Goal: Task Accomplishment & Management: Manage account settings

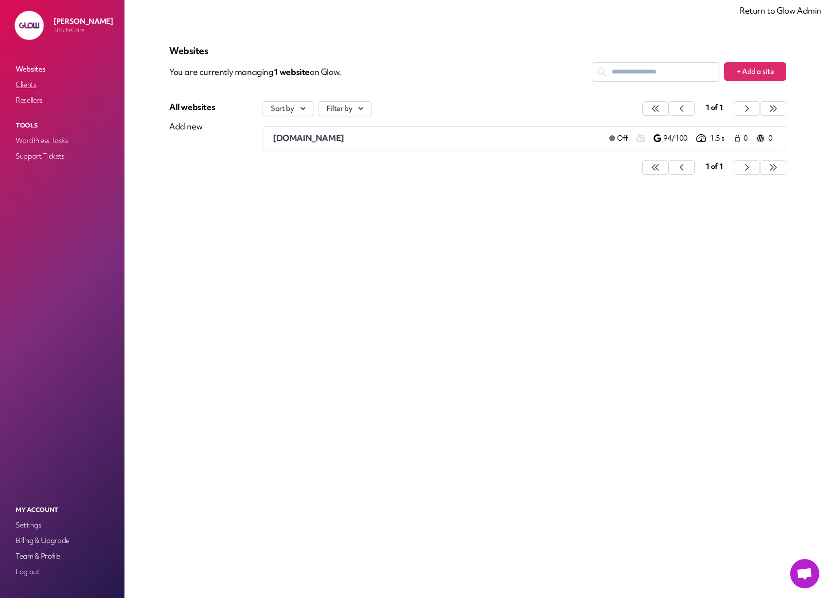
click at [24, 87] on link "Clients" at bounding box center [62, 85] width 97 height 14
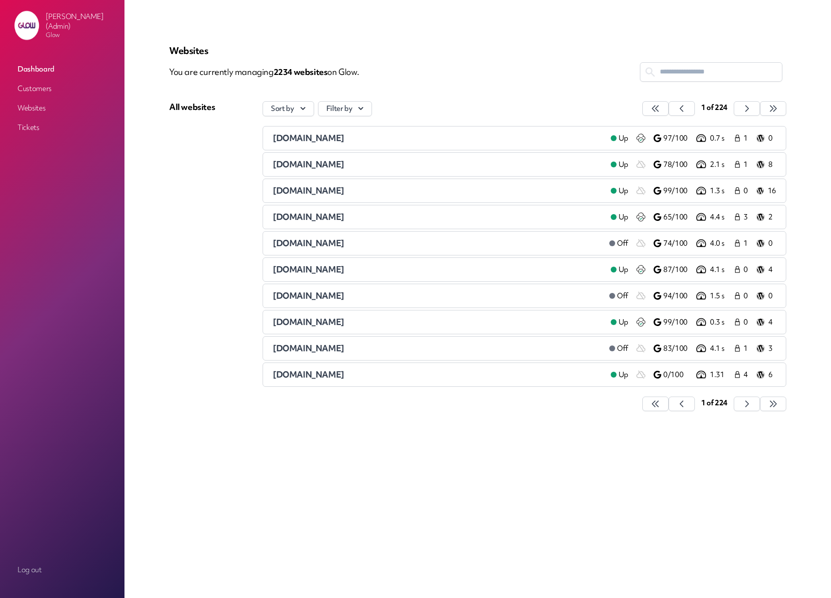
click at [40, 92] on link "Customers" at bounding box center [62, 89] width 97 height 18
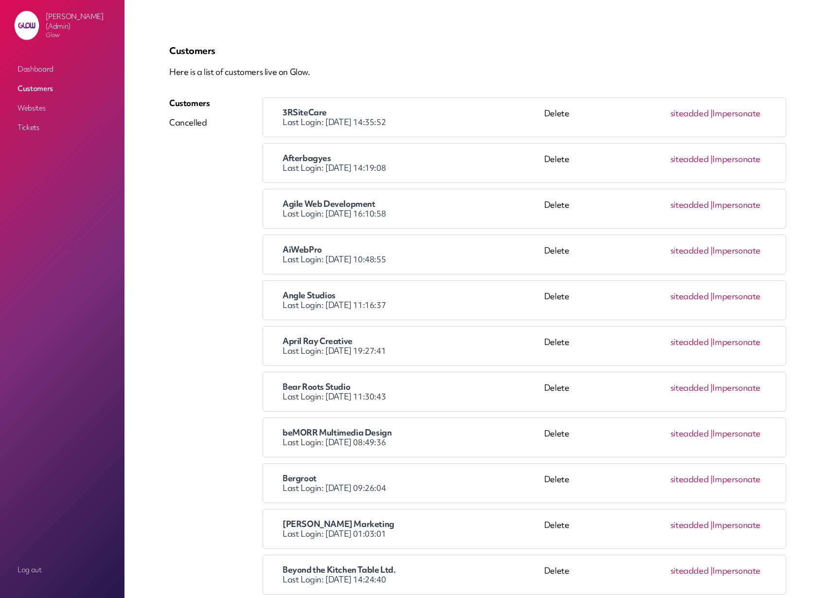
click at [520, 70] on p "Here is a list of customers live on Glow." at bounding box center [477, 72] width 617 height 12
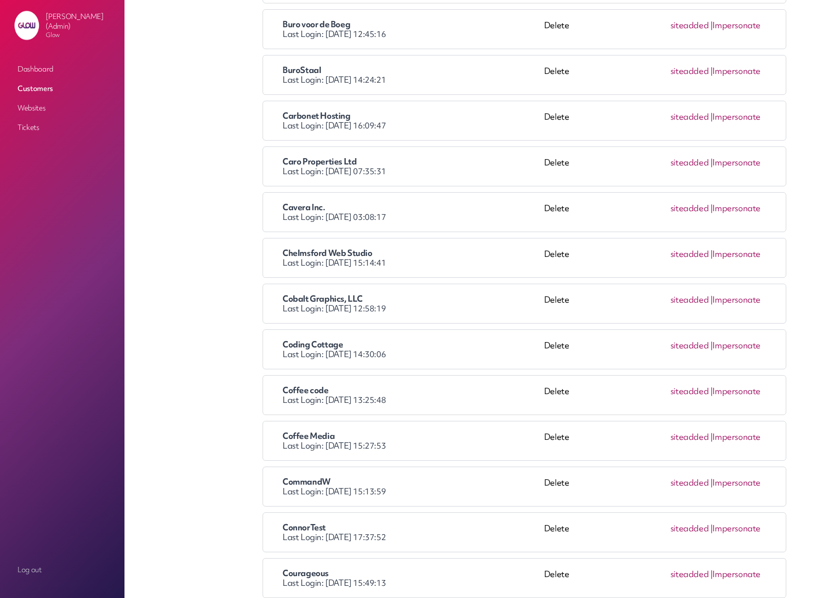
click at [745, 302] on link "Impersonate" at bounding box center [737, 299] width 48 height 11
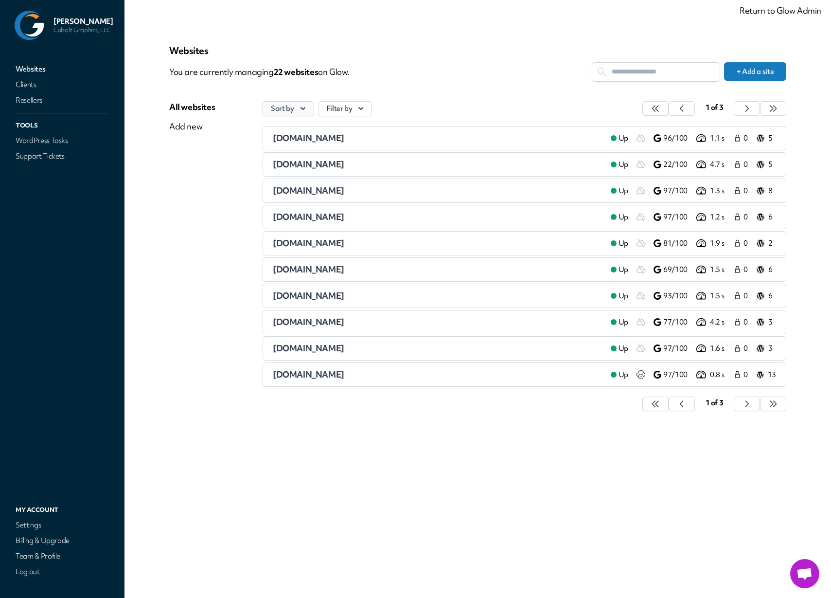
click at [299, 109] on icon "button" at bounding box center [303, 109] width 10 height 10
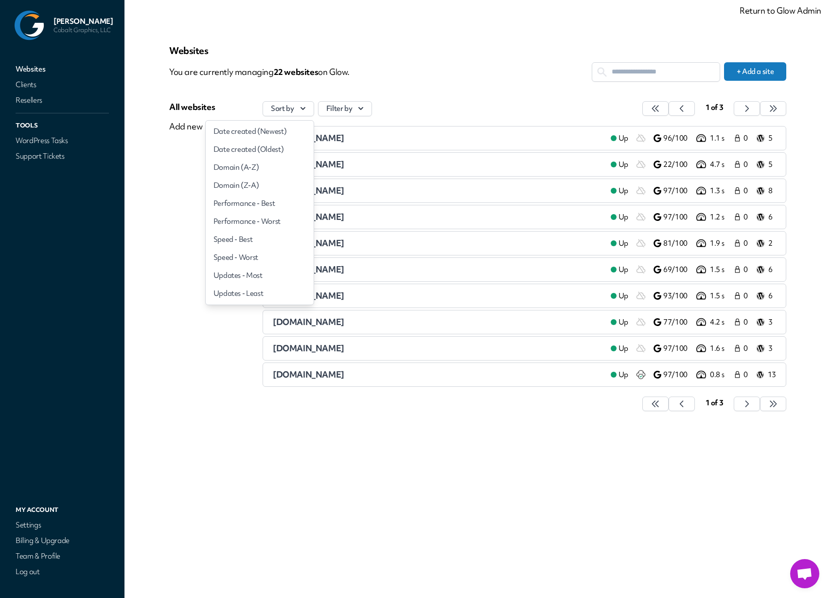
click at [471, 89] on div "Websites You are currently managing 22 website s on Glow. + Add a site All webs…" at bounding box center [477, 233] width 617 height 376
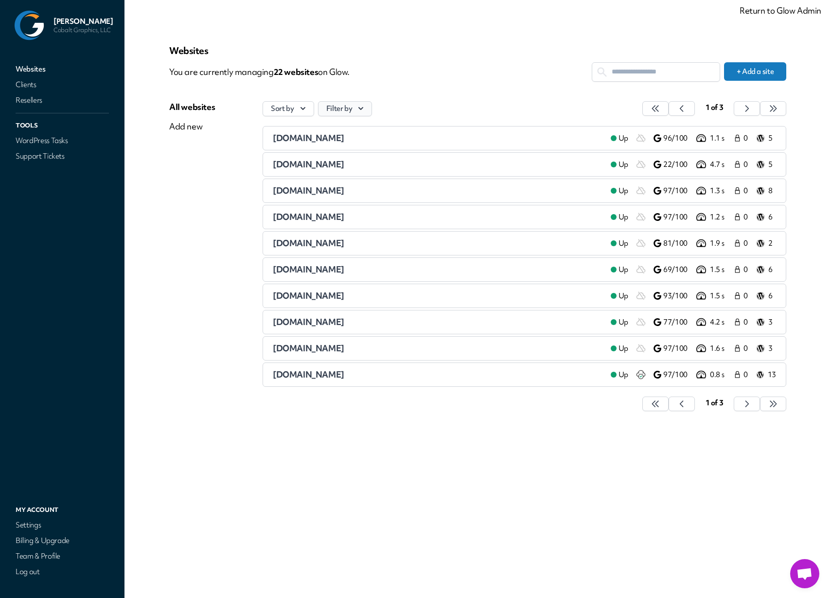
click at [348, 107] on button "Filter by" at bounding box center [345, 108] width 54 height 15
click at [497, 78] on p "You are currently managing 22 website s on Glow." at bounding box center [380, 71] width 423 height 19
click at [32, 86] on link "Clients" at bounding box center [62, 85] width 97 height 14
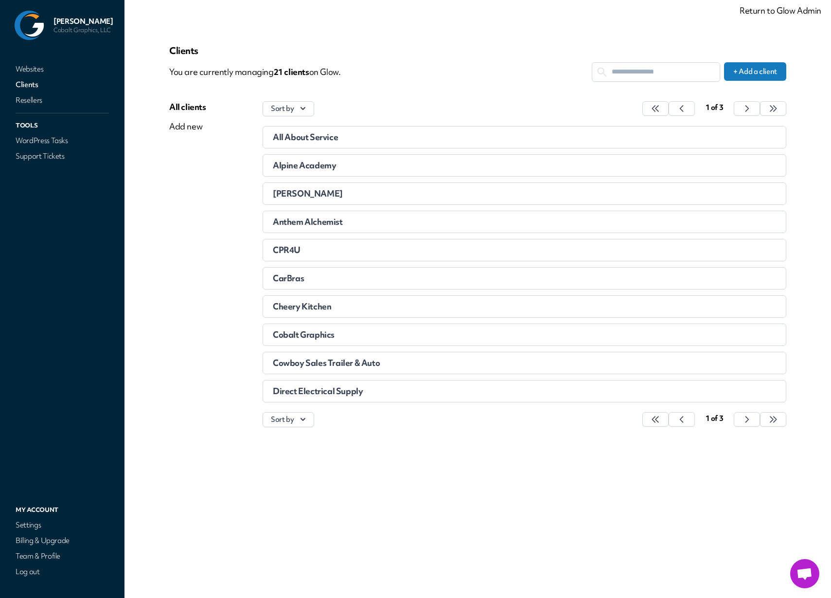
click at [505, 50] on p "Clients" at bounding box center [477, 51] width 617 height 12
click at [347, 140] on div "All About Service" at bounding box center [461, 137] width 377 height 10
click at [348, 332] on div "Cobalt Graphics" at bounding box center [461, 335] width 377 height 10
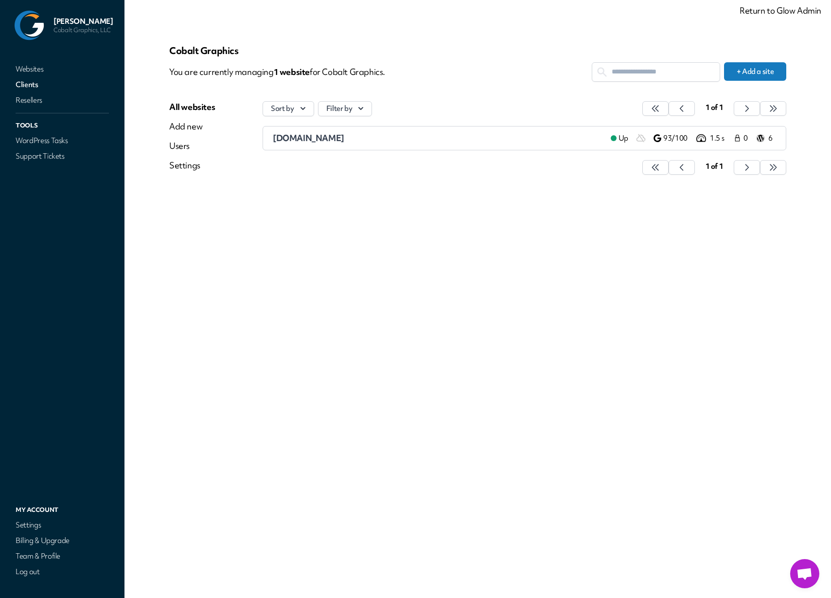
click at [16, 81] on link "Clients" at bounding box center [62, 85] width 97 height 14
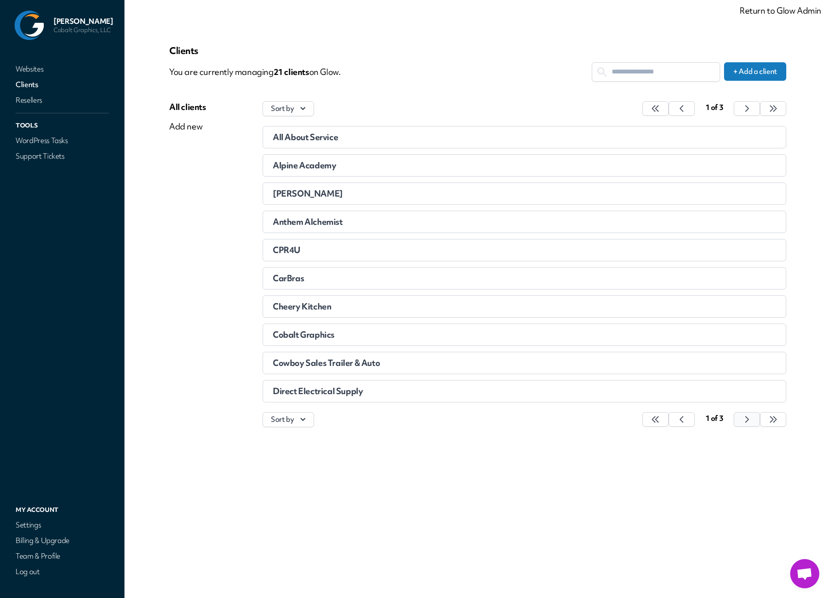
click at [659, 418] on icon "button" at bounding box center [655, 419] width 6 height 6
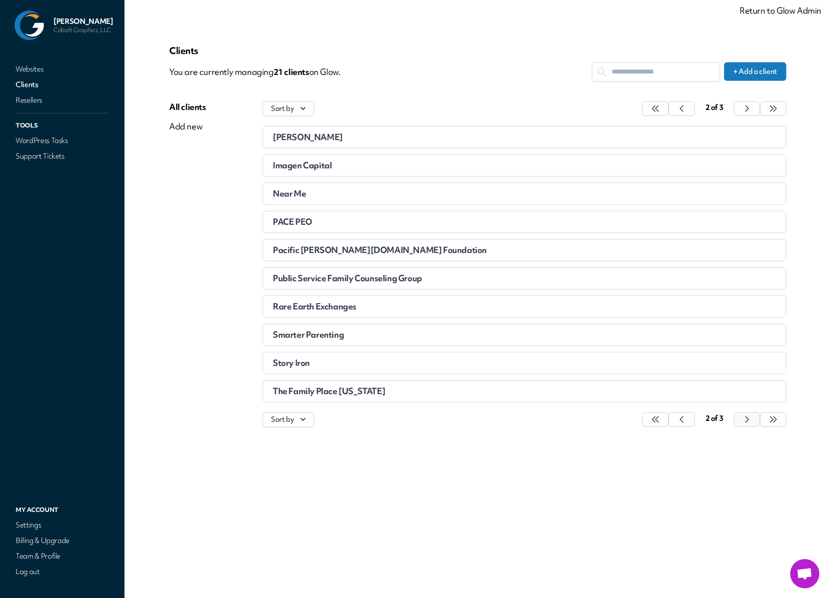
click at [659, 418] on icon "button" at bounding box center [655, 419] width 6 height 6
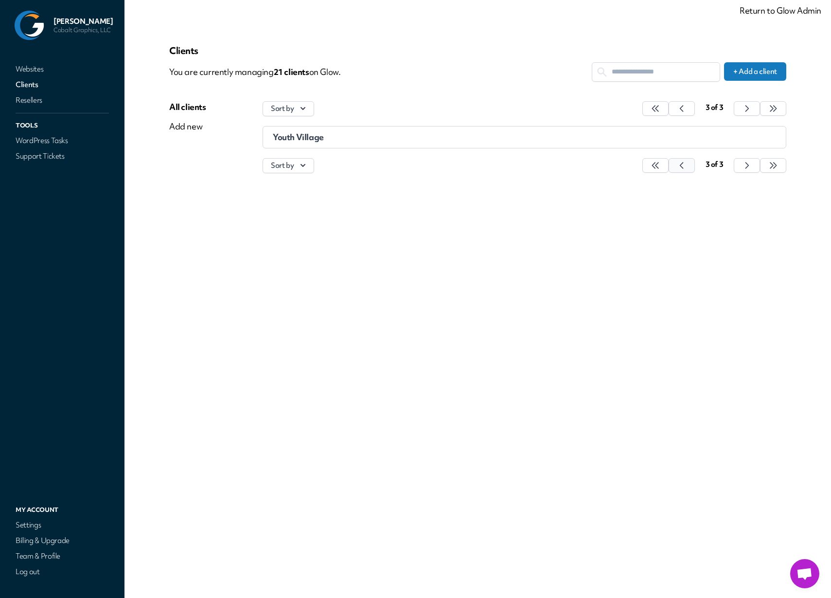
click at [669, 166] on button "button" at bounding box center [655, 165] width 26 height 15
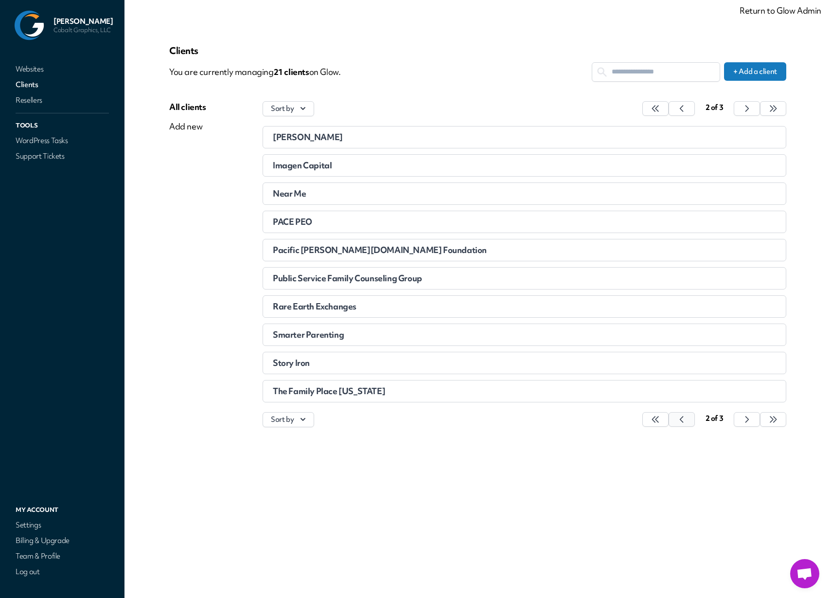
click at [669, 417] on button "button" at bounding box center [655, 419] width 26 height 15
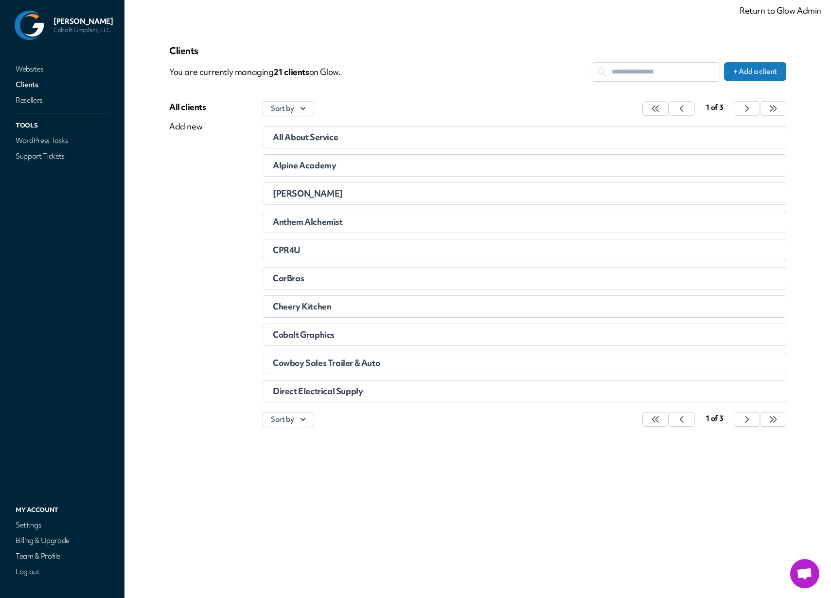
click at [307, 167] on span "Alpine Academy" at bounding box center [304, 165] width 63 height 11
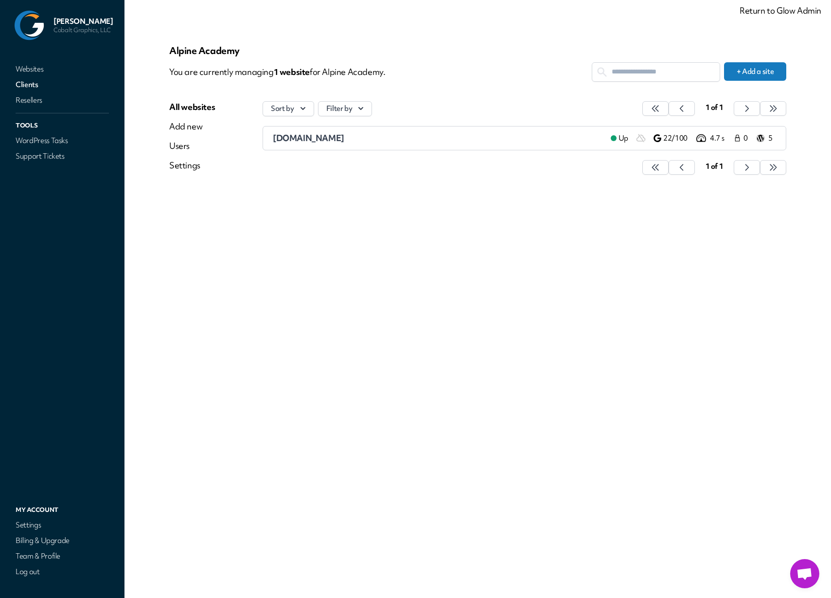
click at [342, 139] on span "alpineacademy.org" at bounding box center [308, 137] width 71 height 11
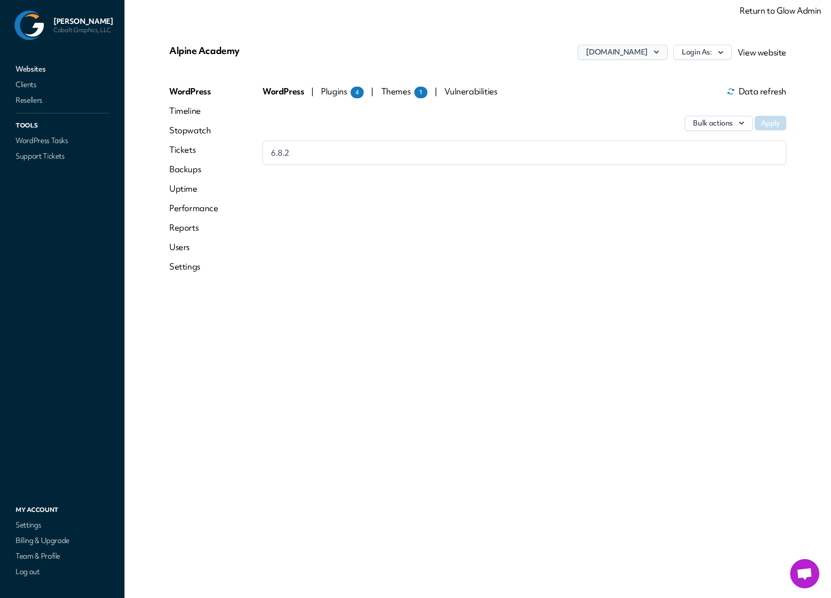
click at [658, 54] on icon "button" at bounding box center [657, 52] width 10 height 10
click at [658, 51] on icon "button" at bounding box center [657, 52] width 10 height 10
click at [374, 214] on div "WordPress | Plugins 4 | Themes 1 | Vulnerabilities Data refresh Bulk actions Ap…" at bounding box center [525, 183] width 524 height 195
click at [179, 270] on link "Settings" at bounding box center [193, 267] width 49 height 12
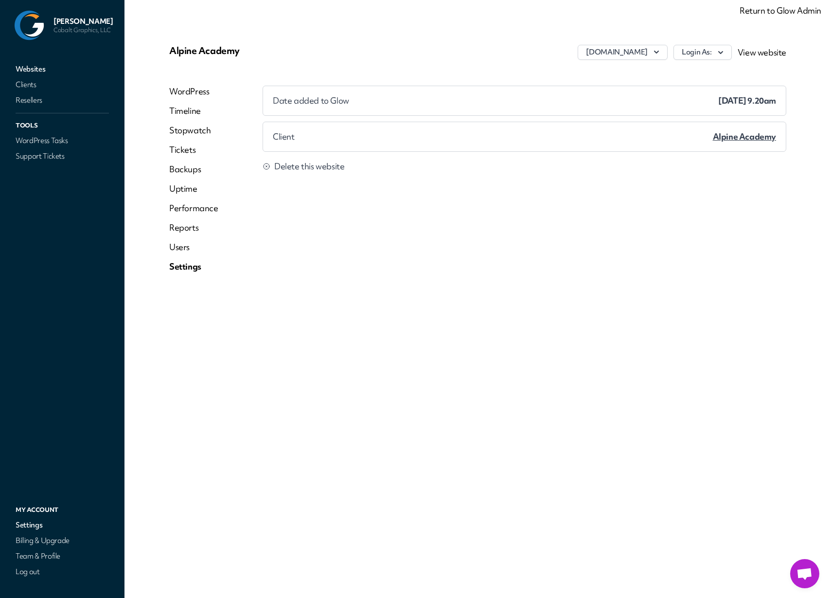
click at [747, 136] on span "Alpine Academy" at bounding box center [744, 136] width 63 height 11
click at [746, 138] on span "Alpine Academy" at bounding box center [744, 136] width 63 height 11
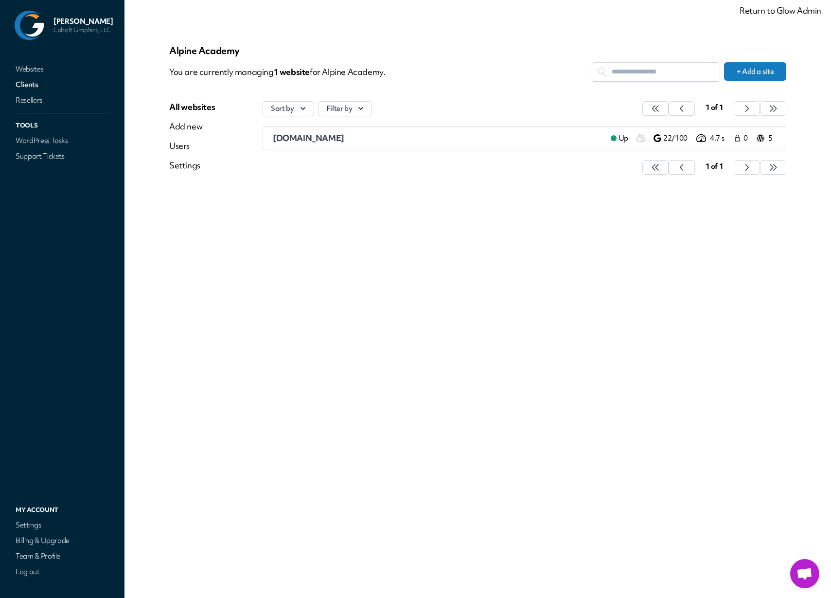
click at [359, 202] on div "Alpine Academy You are currently managing 1 website for Alpine Academy. + Add a…" at bounding box center [478, 298] width 664 height 551
click at [20, 84] on link "Clients" at bounding box center [62, 85] width 97 height 14
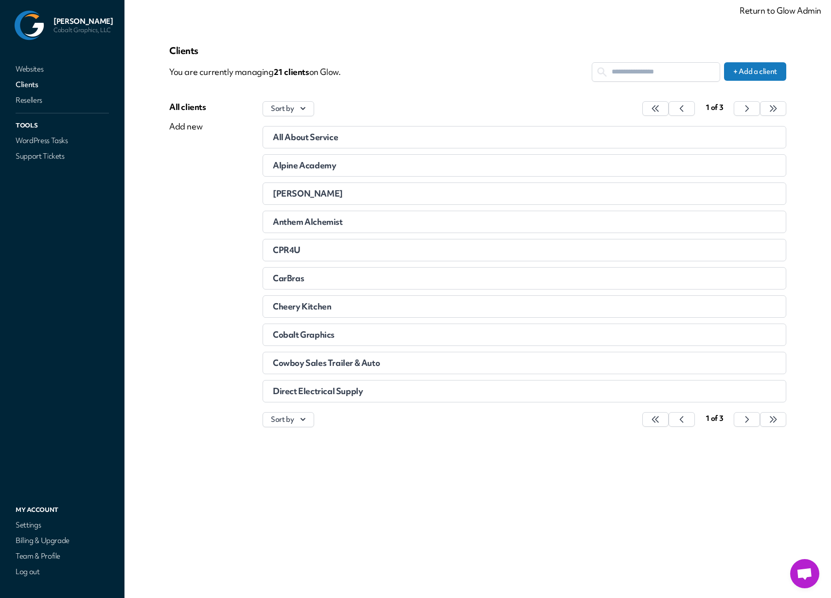
click at [632, 74] on input "text" at bounding box center [655, 72] width 127 height 18
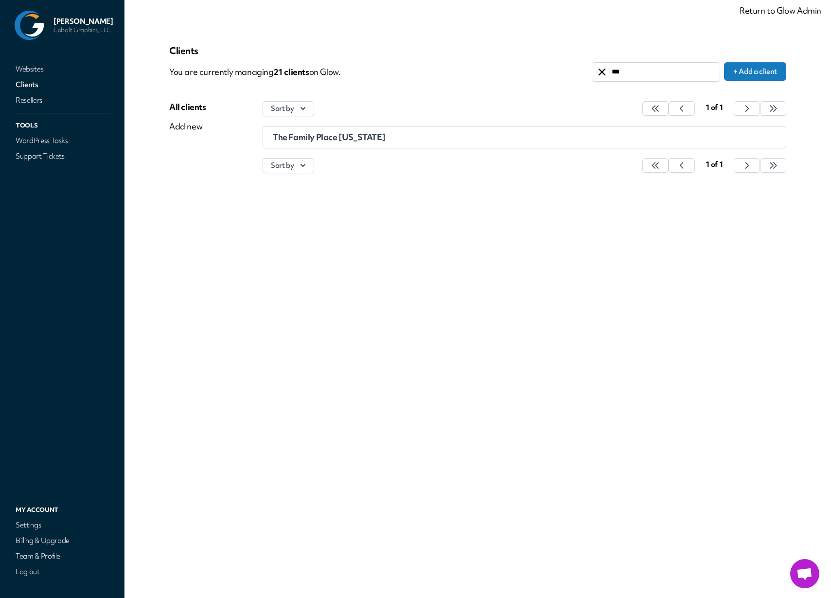
click at [634, 69] on input "***" at bounding box center [655, 72] width 127 height 18
click at [634, 70] on input "***" at bounding box center [655, 72] width 127 height 18
type input "*"
click at [633, 69] on input "***" at bounding box center [655, 72] width 127 height 18
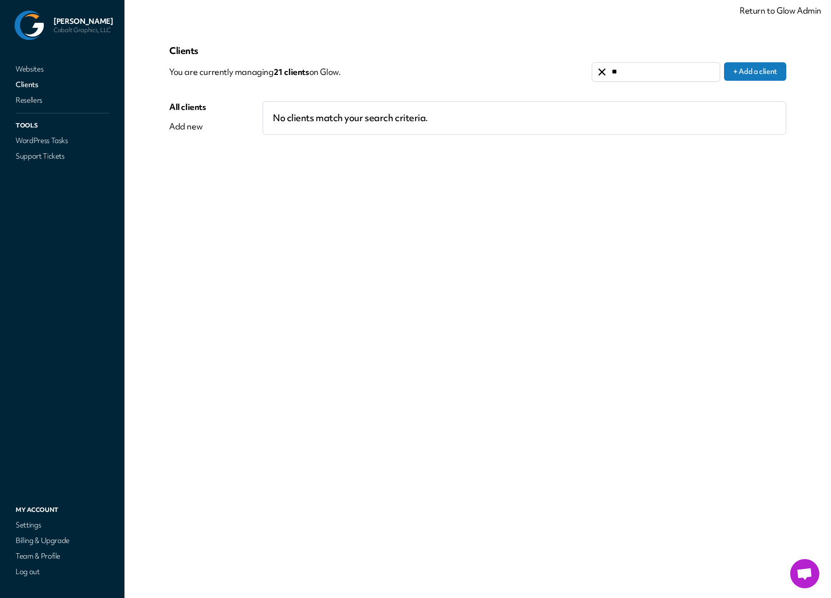
type input "*"
type input "****"
click at [343, 141] on div "Smarter Parenting" at bounding box center [461, 137] width 377 height 10
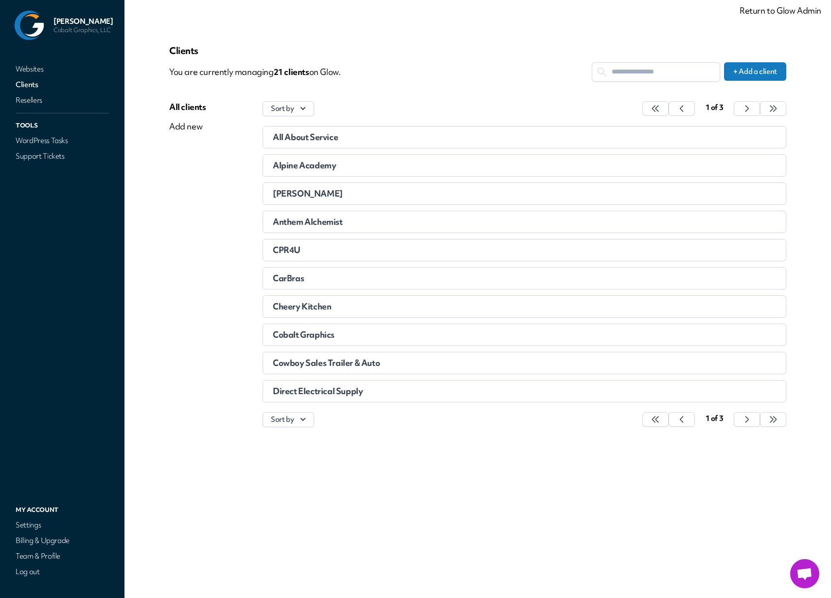
click at [28, 84] on link "Clients" at bounding box center [62, 85] width 97 height 14
click at [649, 73] on input "text" at bounding box center [655, 72] width 127 height 18
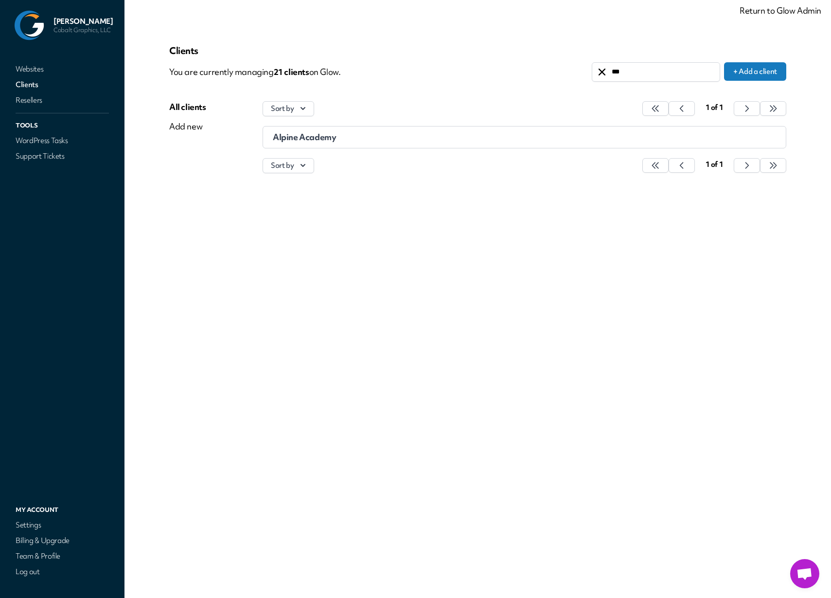
type input "***"
click at [328, 138] on span "Alpine Academy" at bounding box center [304, 136] width 63 height 11
click at [178, 168] on div "Settings" at bounding box center [192, 166] width 46 height 12
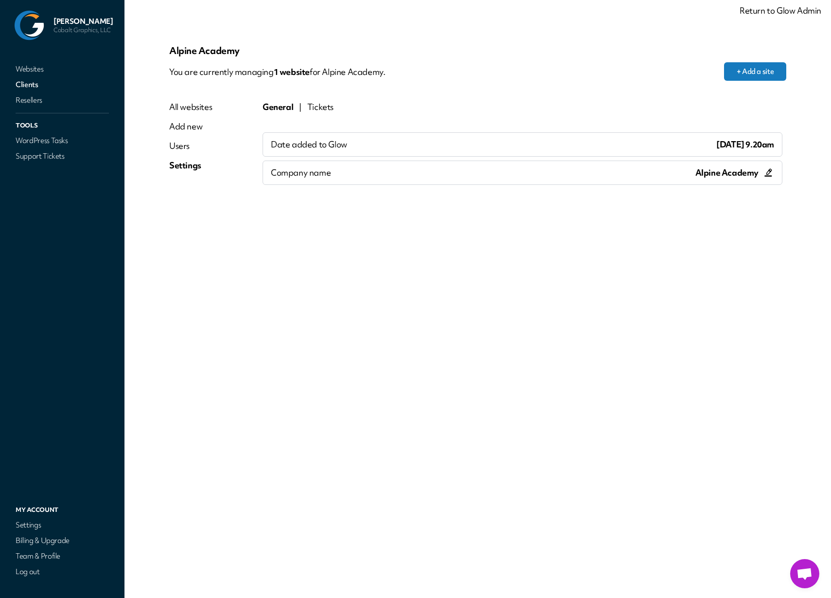
click at [768, 173] on icon at bounding box center [769, 173] width 12 height 12
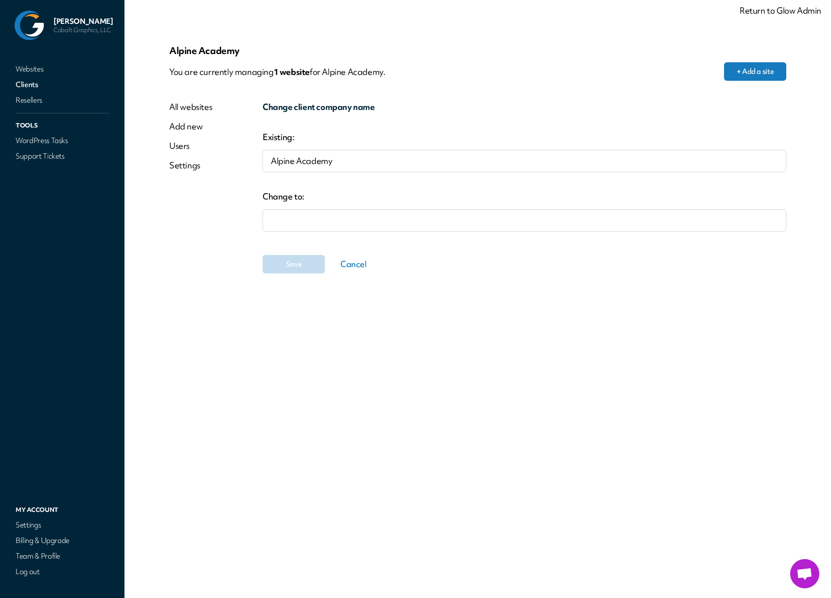
click at [330, 219] on input at bounding box center [525, 220] width 524 height 22
click at [331, 219] on input at bounding box center [525, 220] width 524 height 22
paste input "**********"
type input "**********"
click at [297, 263] on span "Save" at bounding box center [294, 264] width 16 height 10
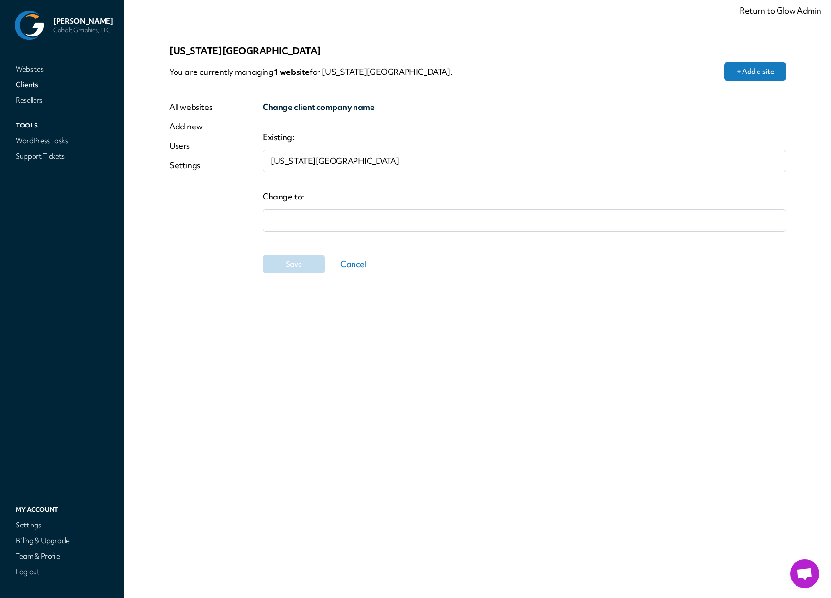
click at [194, 109] on div "All websites" at bounding box center [190, 107] width 43 height 12
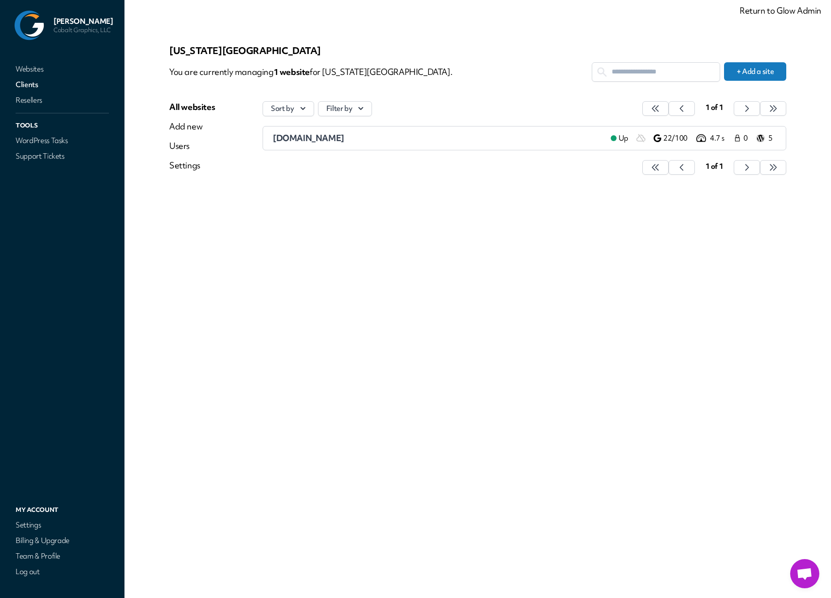
click at [18, 68] on link "Websites" at bounding box center [62, 69] width 97 height 14
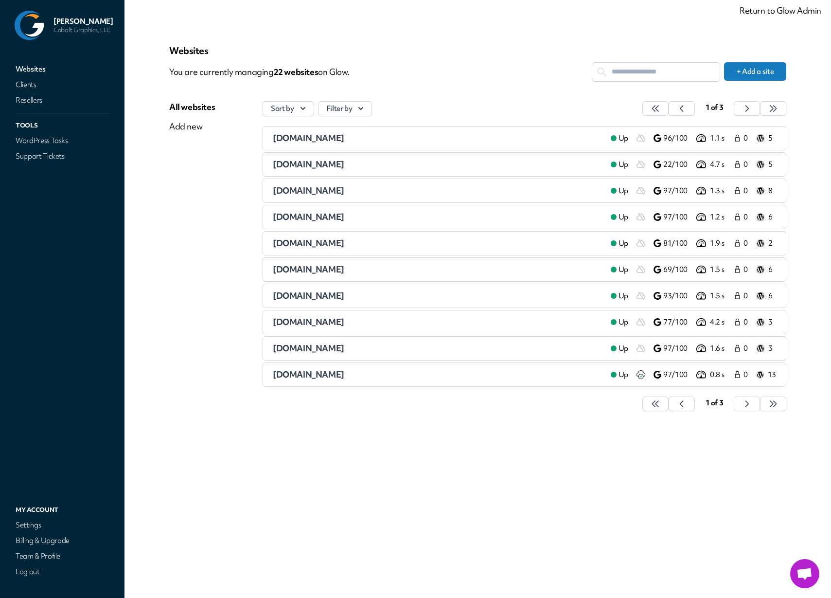
click at [618, 76] on input "text" at bounding box center [655, 72] width 127 height 18
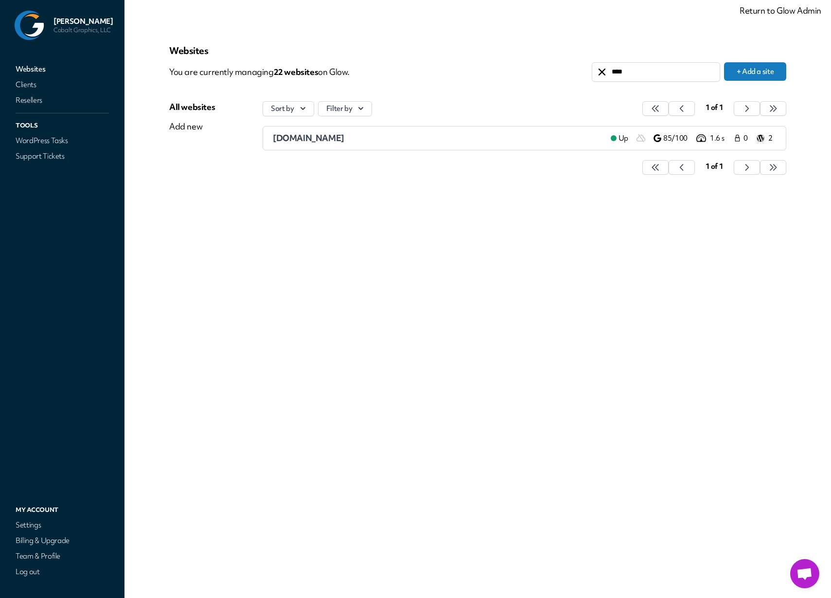
type input "****"
click at [344, 138] on span "smarterparenting.com" at bounding box center [308, 137] width 71 height 11
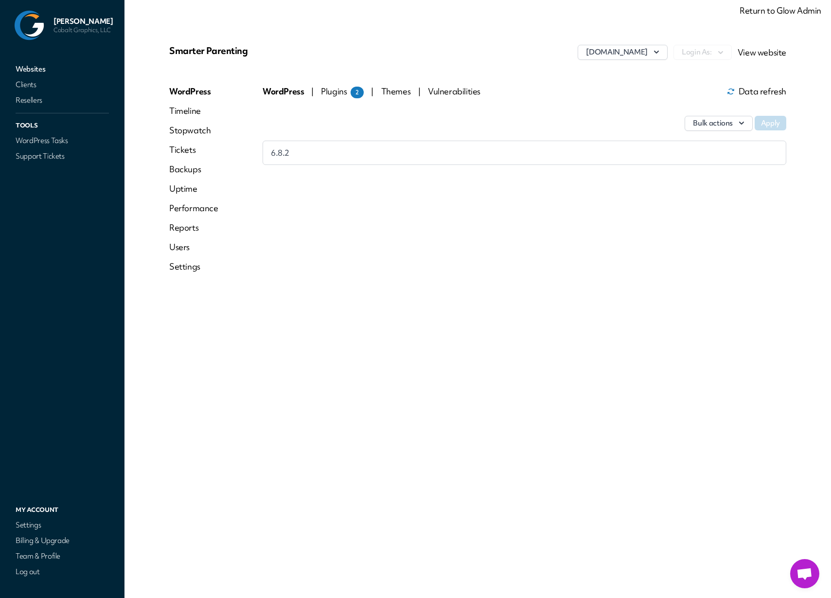
click at [188, 267] on link "Settings" at bounding box center [193, 267] width 49 height 12
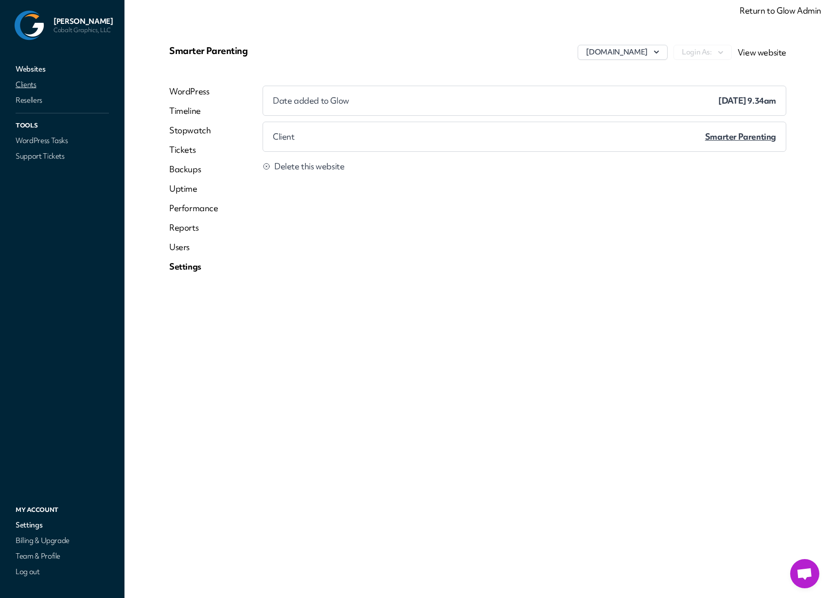
click at [26, 85] on link "Clients" at bounding box center [62, 85] width 97 height 14
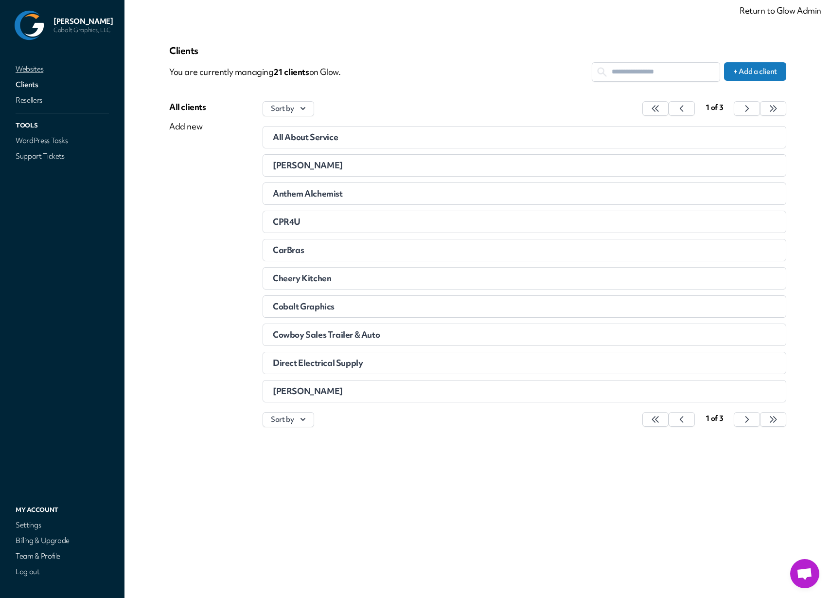
click at [33, 70] on link "Websites" at bounding box center [62, 69] width 97 height 14
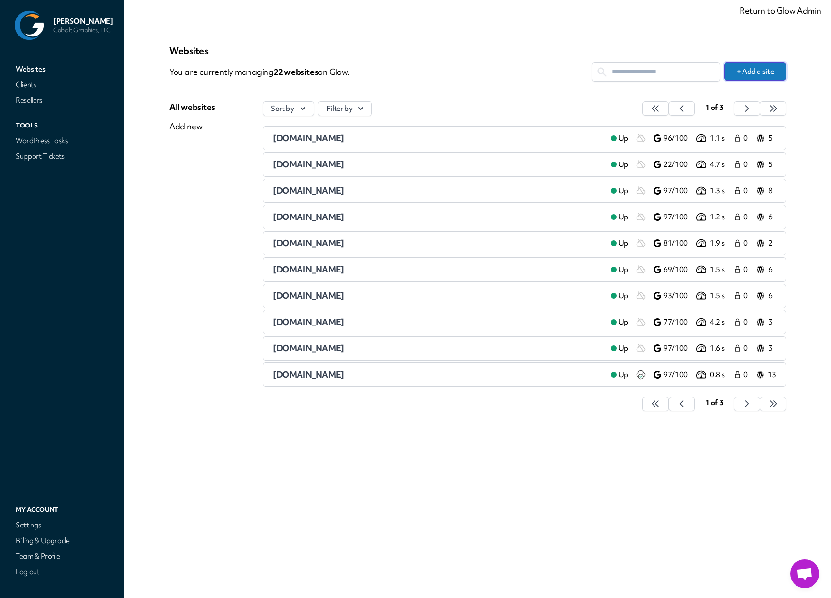
click at [747, 74] on button "+ Add a site" at bounding box center [755, 71] width 62 height 18
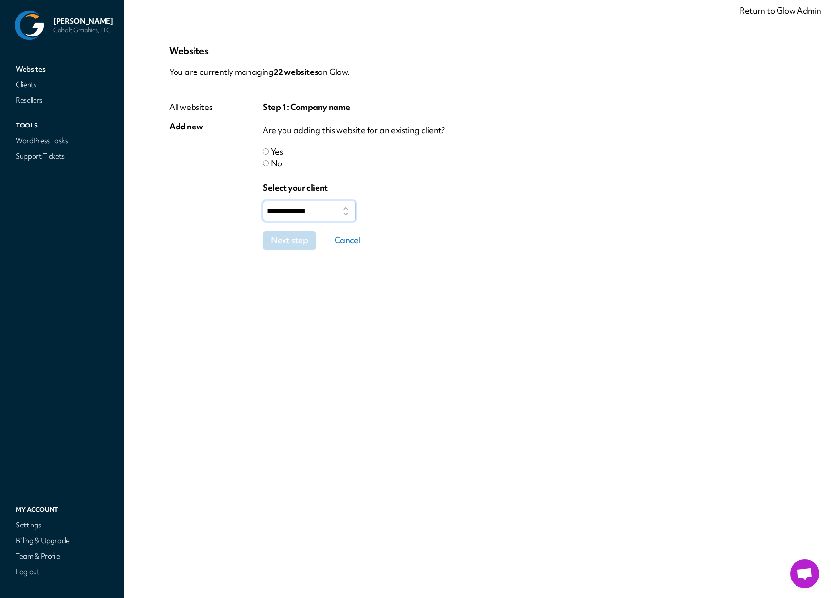
click at [329, 216] on select "**********" at bounding box center [309, 211] width 93 height 20
select select "****"
click at [426, 320] on div "**********" at bounding box center [478, 298] width 664 height 551
click at [282, 238] on button "Next step" at bounding box center [294, 240] width 62 height 18
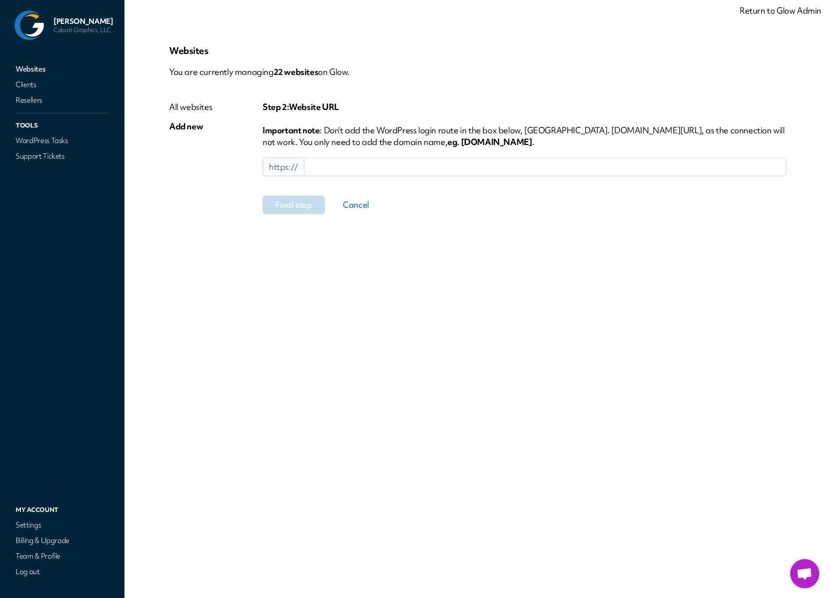
click at [327, 167] on input at bounding box center [545, 167] width 482 height 18
paste input "**********"
type input "**********"
click at [298, 207] on button "Final step" at bounding box center [294, 205] width 62 height 18
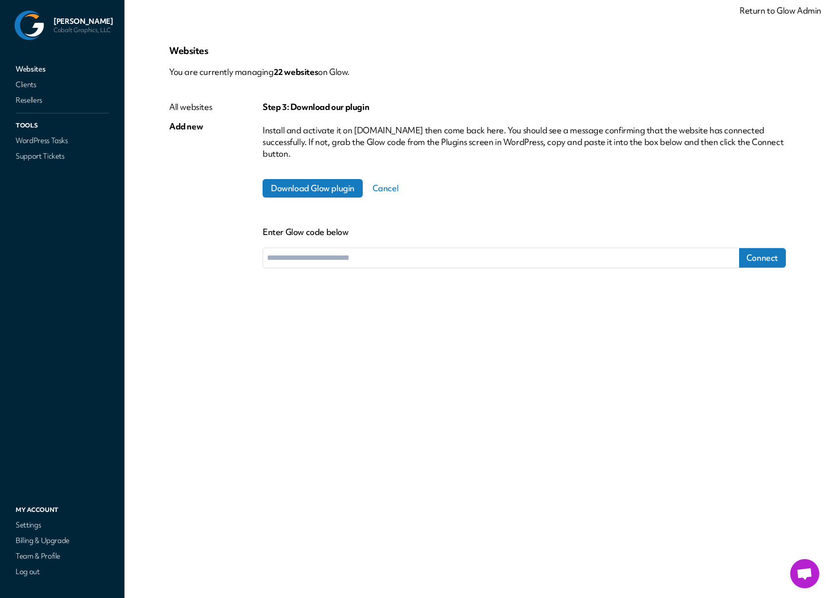
click at [423, 257] on input "text" at bounding box center [501, 257] width 476 height 19
click at [330, 253] on input "text" at bounding box center [501, 257] width 476 height 19
click at [305, 145] on p "Install and activate it on www.smarterparenting.com then come back here. You sh…" at bounding box center [525, 142] width 524 height 35
click at [190, 108] on div "All websites" at bounding box center [190, 107] width 43 height 12
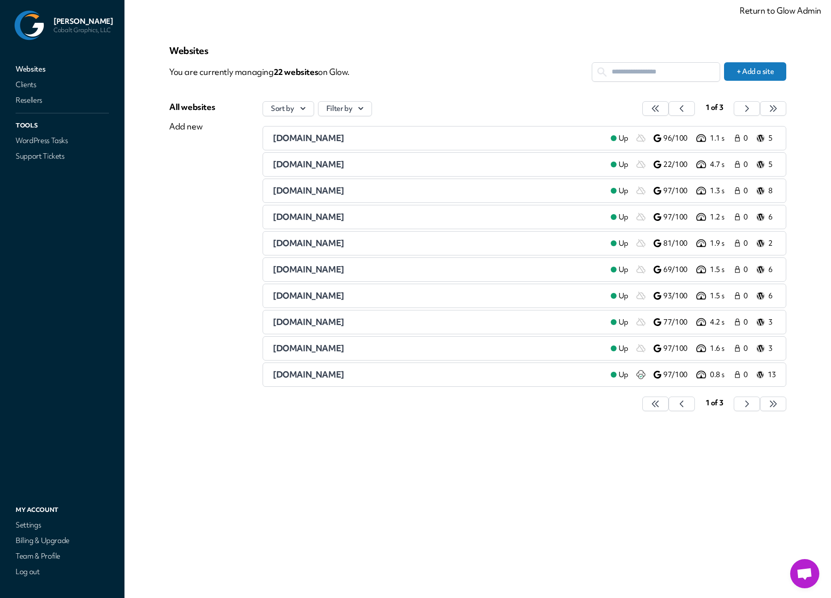
click at [187, 130] on div "Add new" at bounding box center [192, 127] width 46 height 12
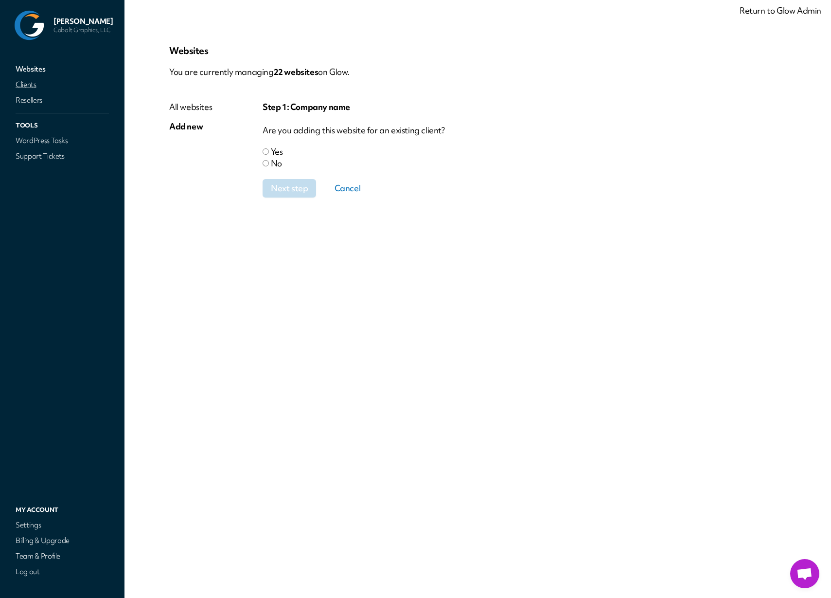
click at [28, 87] on link "Clients" at bounding box center [62, 85] width 97 height 14
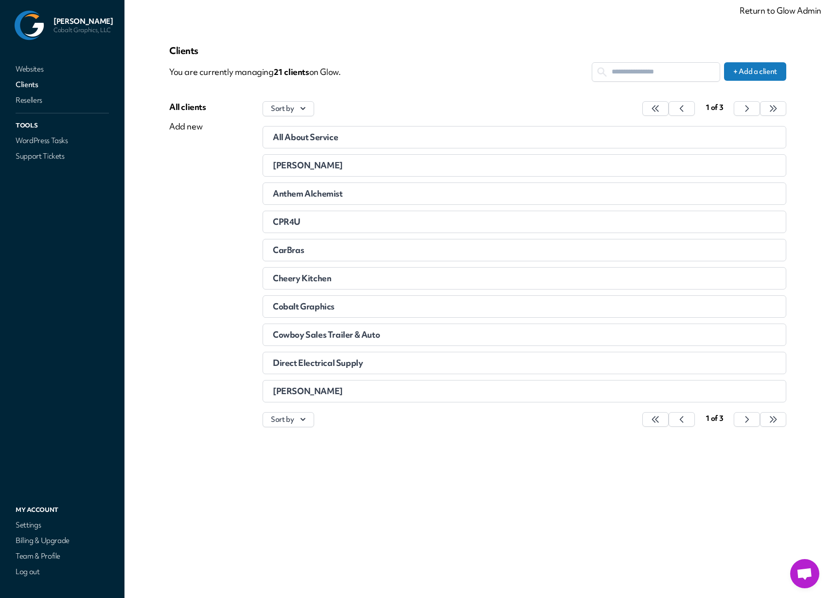
click at [634, 69] on input "text" at bounding box center [655, 72] width 127 height 18
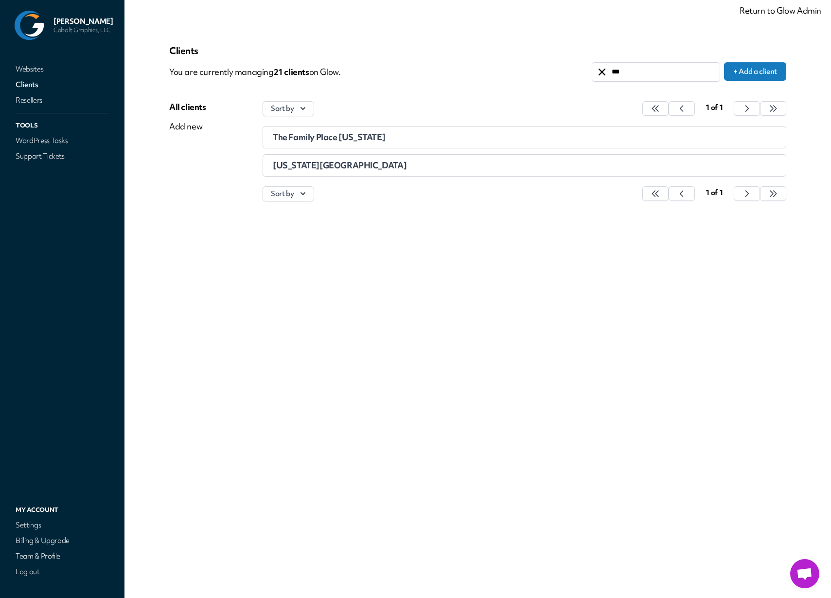
type input "***"
click at [328, 162] on span "Utah Youth Village" at bounding box center [340, 165] width 134 height 11
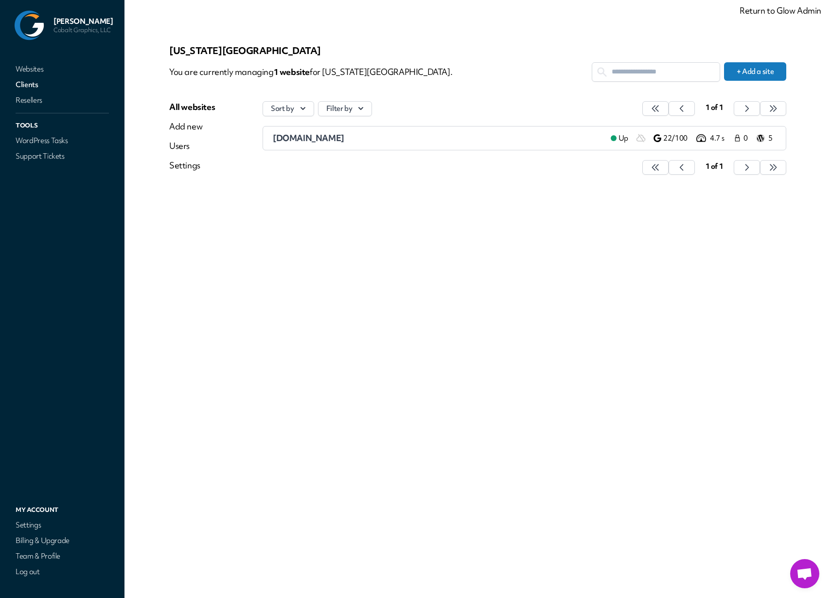
click at [193, 129] on div "Add new" at bounding box center [192, 127] width 46 height 12
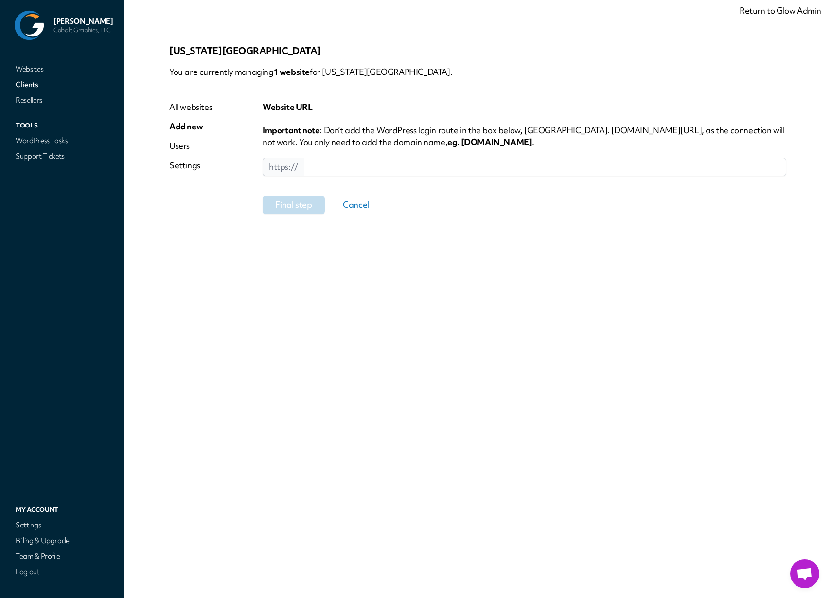
click at [350, 158] on input at bounding box center [545, 167] width 482 height 18
paste input "**********"
type input "**********"
click at [298, 207] on button "Final step" at bounding box center [294, 205] width 62 height 18
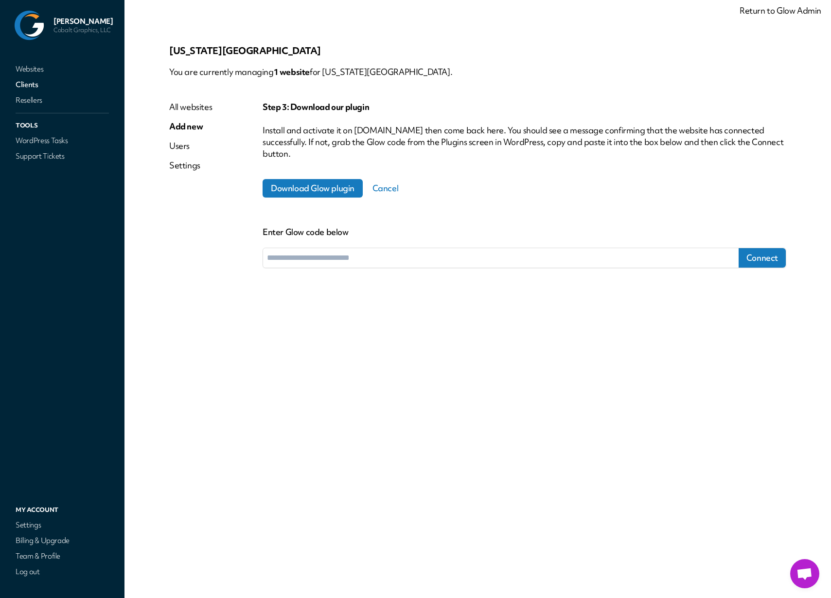
click at [324, 190] on span "Download Glow plugin" at bounding box center [313, 188] width 100 height 18
click at [534, 178] on div "Download Glow plugin Cancel" at bounding box center [525, 188] width 524 height 57
click at [374, 259] on input "text" at bounding box center [501, 257] width 476 height 19
drag, startPoint x: 414, startPoint y: 344, endPoint x: 408, endPoint y: 341, distance: 6.8
click at [413, 344] on div "Utah Youth Village You are currently managing 1 website for Utah Youth Village.…" at bounding box center [478, 298] width 664 height 551
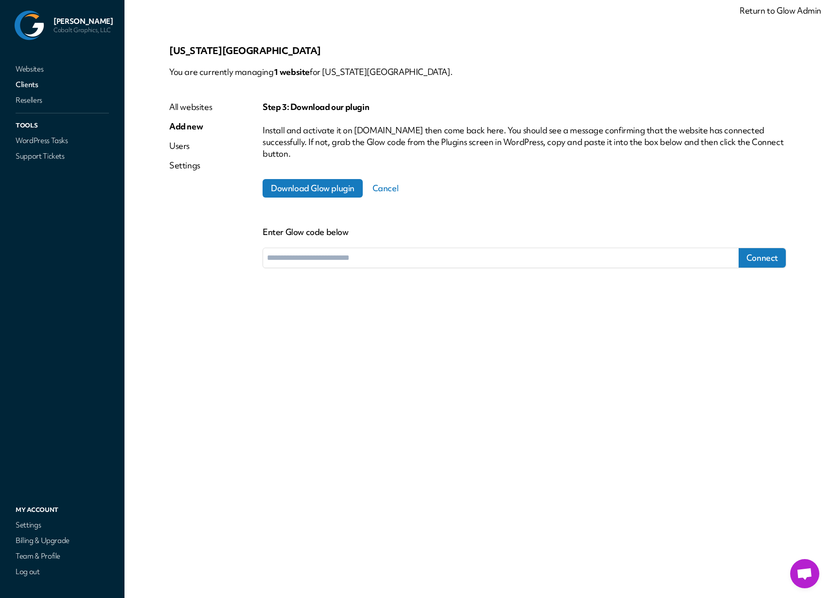
click at [23, 87] on link "Clients" at bounding box center [62, 85] width 97 height 14
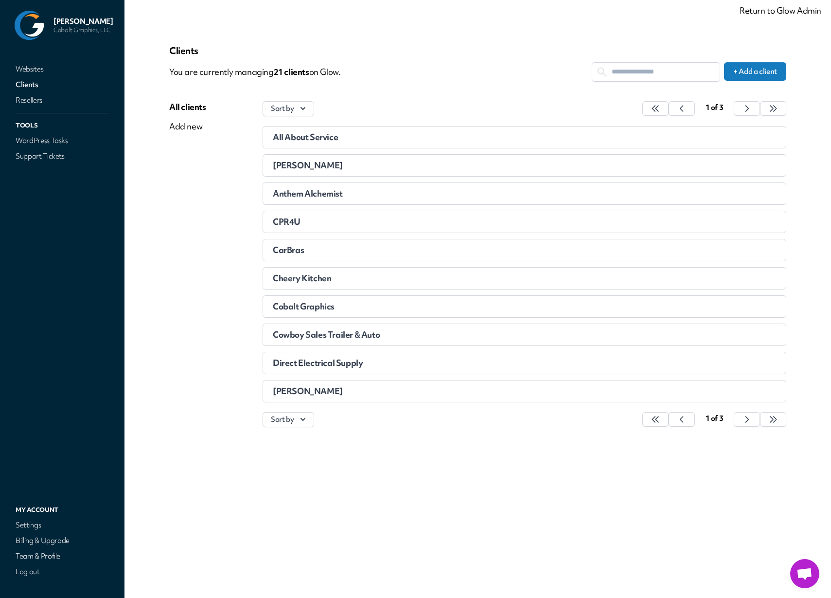
click at [646, 70] on input "text" at bounding box center [655, 72] width 127 height 18
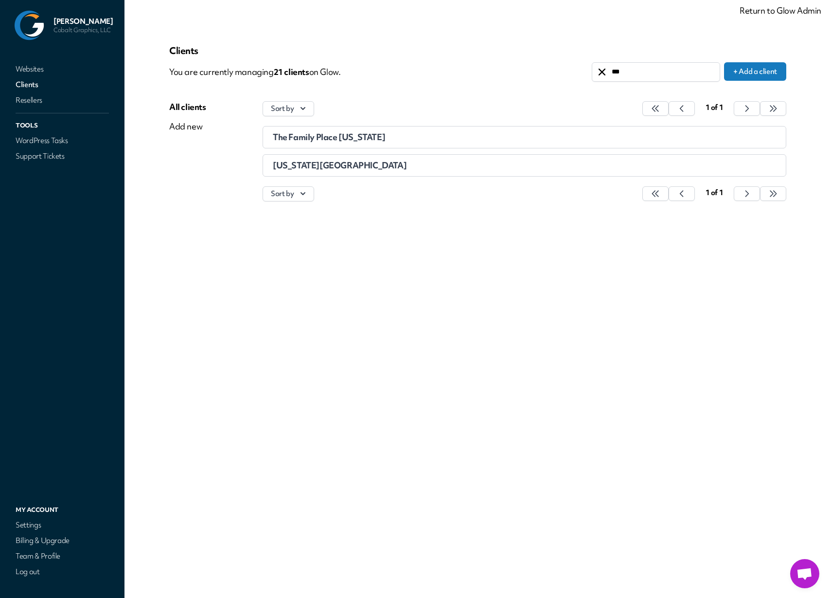
type input "***"
click at [315, 167] on span "Utah Youth Village" at bounding box center [340, 165] width 134 height 11
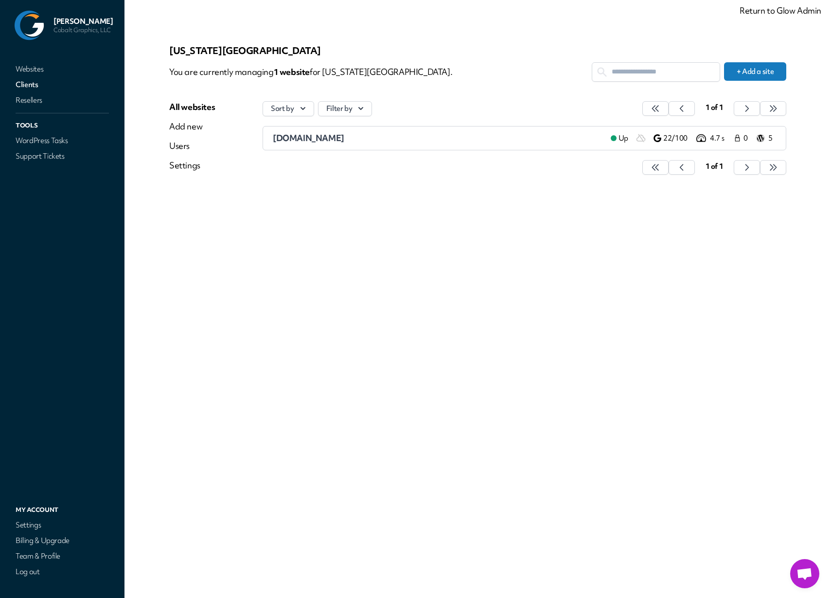
click at [337, 140] on span "alpineacademy.org" at bounding box center [308, 137] width 71 height 11
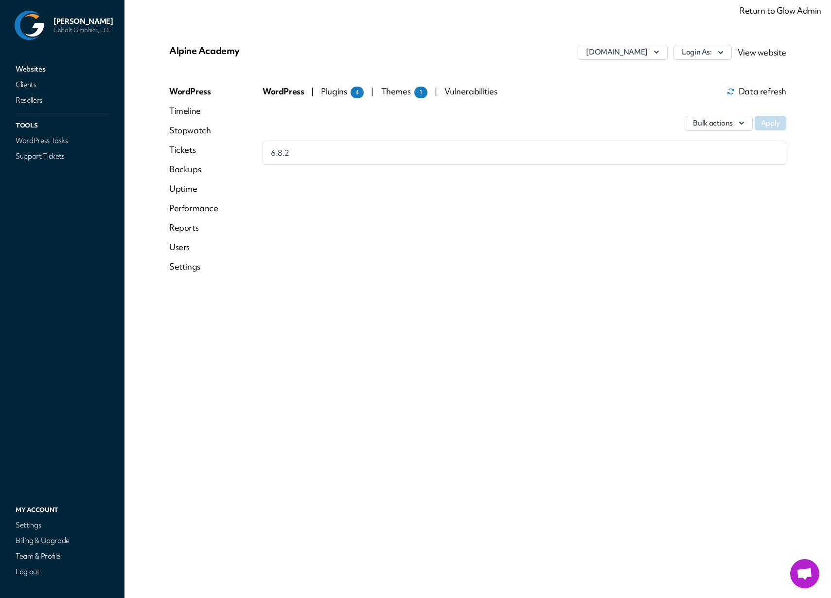
click at [184, 113] on link "Timeline" at bounding box center [193, 111] width 49 height 12
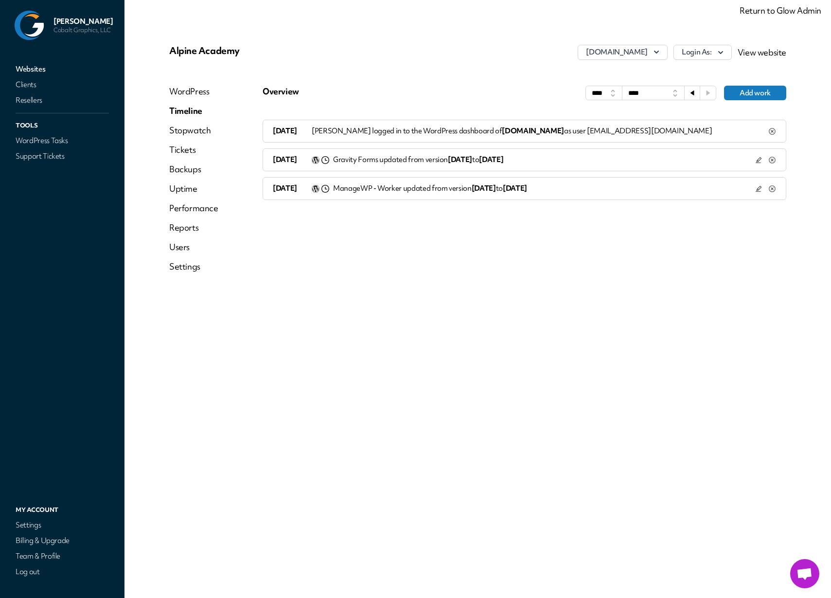
click at [183, 267] on link "Settings" at bounding box center [193, 267] width 49 height 12
